Goal: Navigation & Orientation: Find specific page/section

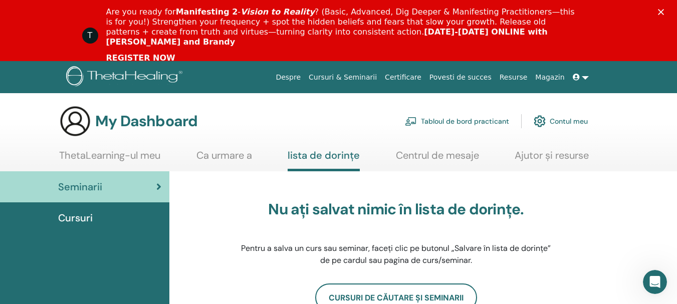
click at [556, 121] on link "Contul meu" at bounding box center [560, 121] width 54 height 22
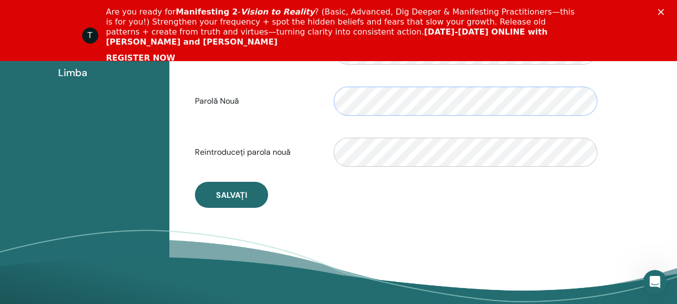
scroll to position [323, 0]
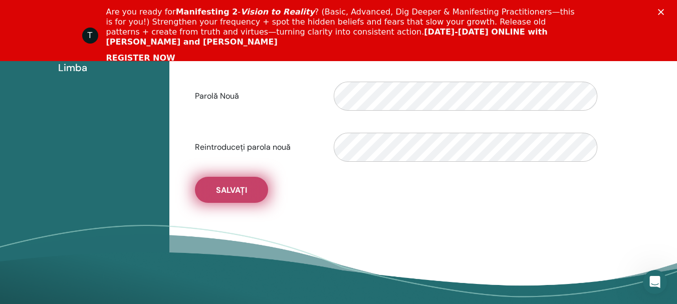
drag, startPoint x: 223, startPoint y: 195, endPoint x: 226, endPoint y: 188, distance: 7.6
click at [224, 191] on button "Salvați" at bounding box center [231, 190] width 73 height 26
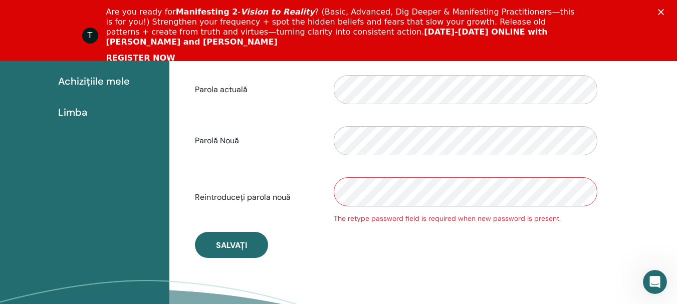
scroll to position [273, 0]
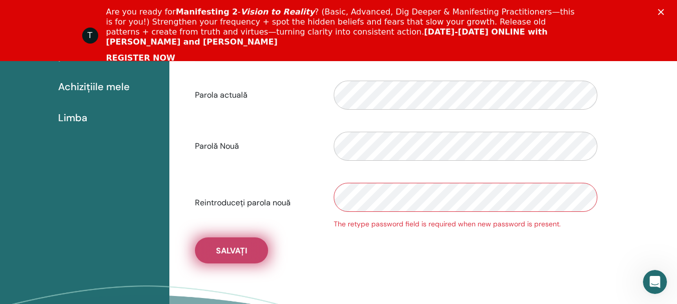
click at [220, 248] on span "Salvați" at bounding box center [231, 250] width 31 height 11
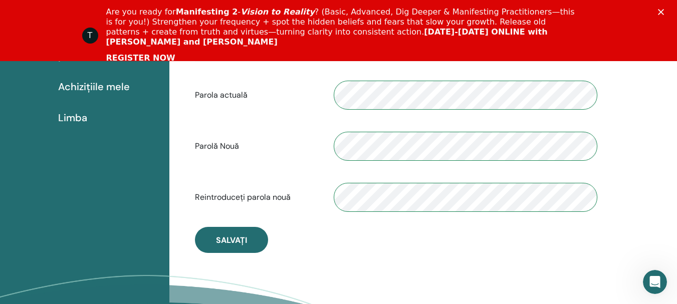
scroll to position [0, 0]
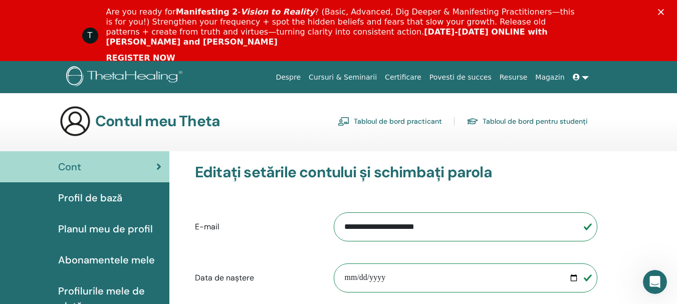
click at [664, 9] on icon "Închidere" at bounding box center [661, 12] width 6 height 6
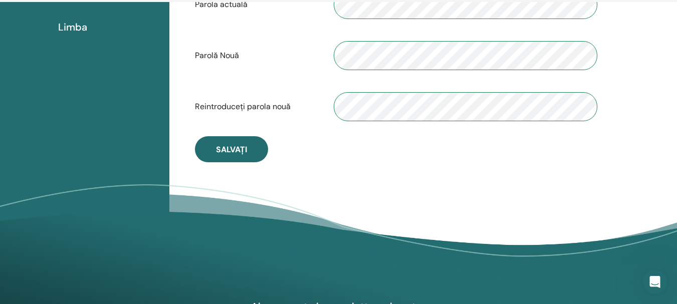
scroll to position [323, 0]
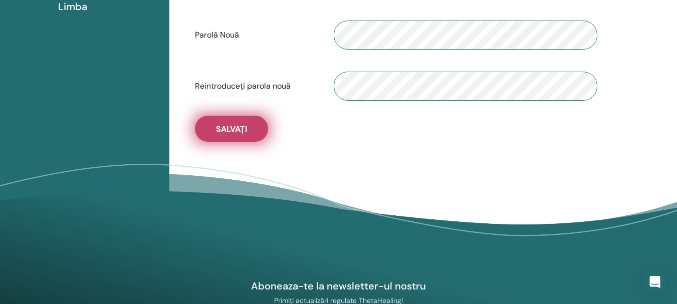
click at [236, 130] on span "Salvați" at bounding box center [231, 129] width 31 height 11
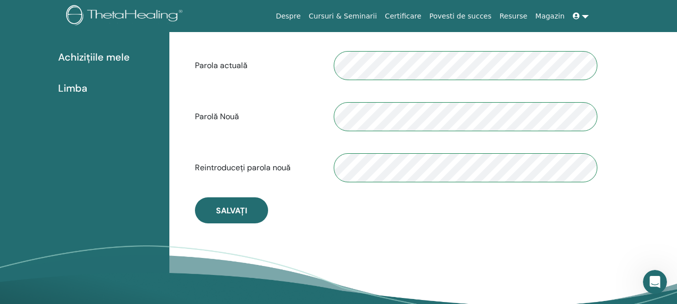
scroll to position [222, 0]
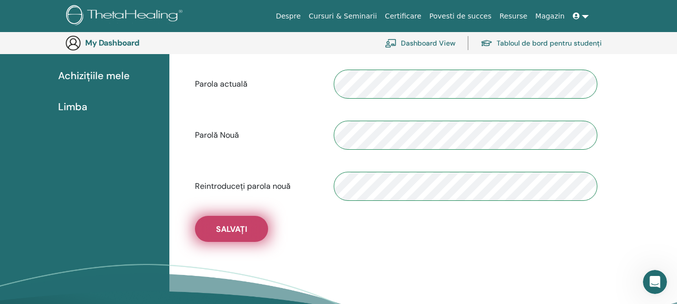
click at [226, 237] on button "Salvați" at bounding box center [231, 229] width 73 height 26
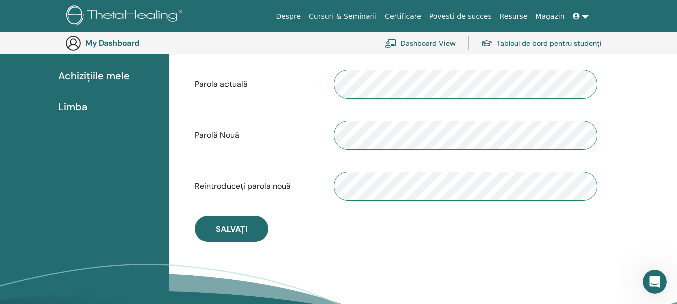
click at [88, 74] on span "Achizițiile mele" at bounding box center [94, 75] width 72 height 15
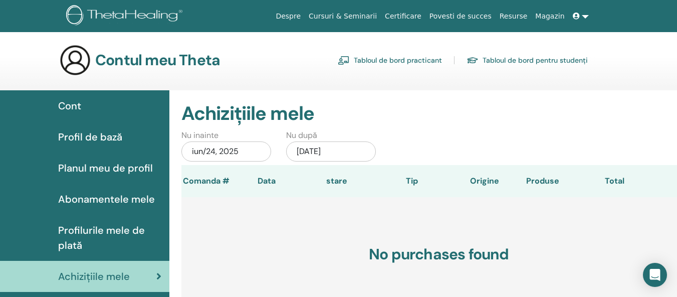
click at [70, 108] on span "Cont" at bounding box center [69, 105] width 23 height 15
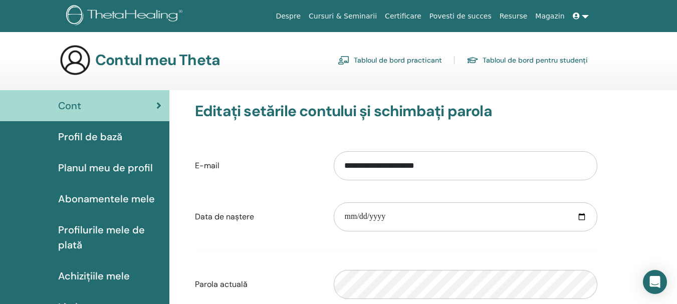
click at [81, 168] on span "Planul meu de profil" at bounding box center [105, 167] width 95 height 15
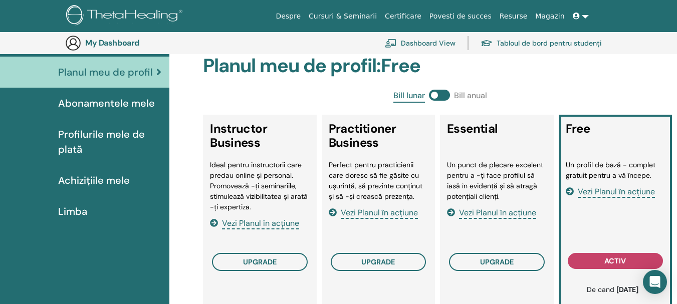
scroll to position [122, 0]
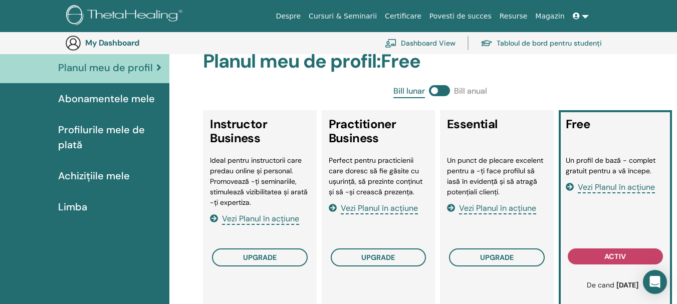
click at [84, 177] on span "Achizițiile mele" at bounding box center [94, 175] width 72 height 15
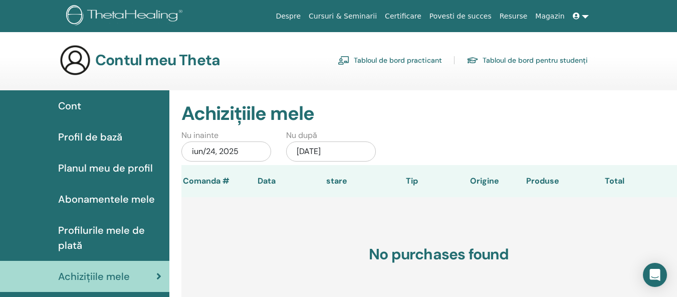
click at [367, 17] on link "Cursuri & Seminarii" at bounding box center [343, 16] width 76 height 19
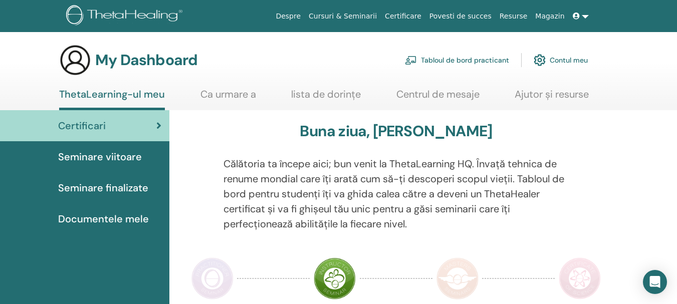
click at [92, 159] on span "Seminare viitoare" at bounding box center [100, 156] width 84 height 15
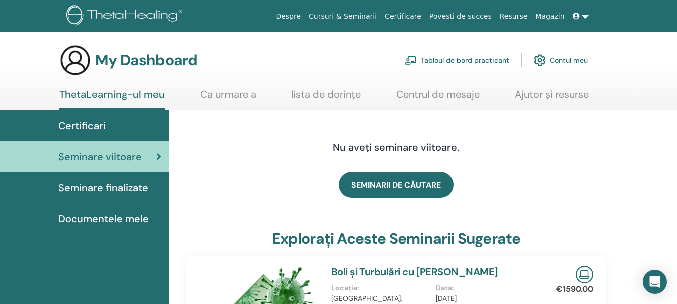
click at [77, 188] on span "Seminare finalizate" at bounding box center [103, 187] width 90 height 15
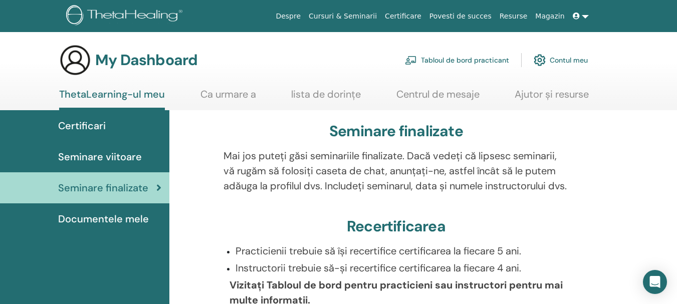
click at [88, 156] on span "Seminare viitoare" at bounding box center [100, 156] width 84 height 15
